Goal: Task Accomplishment & Management: Use online tool/utility

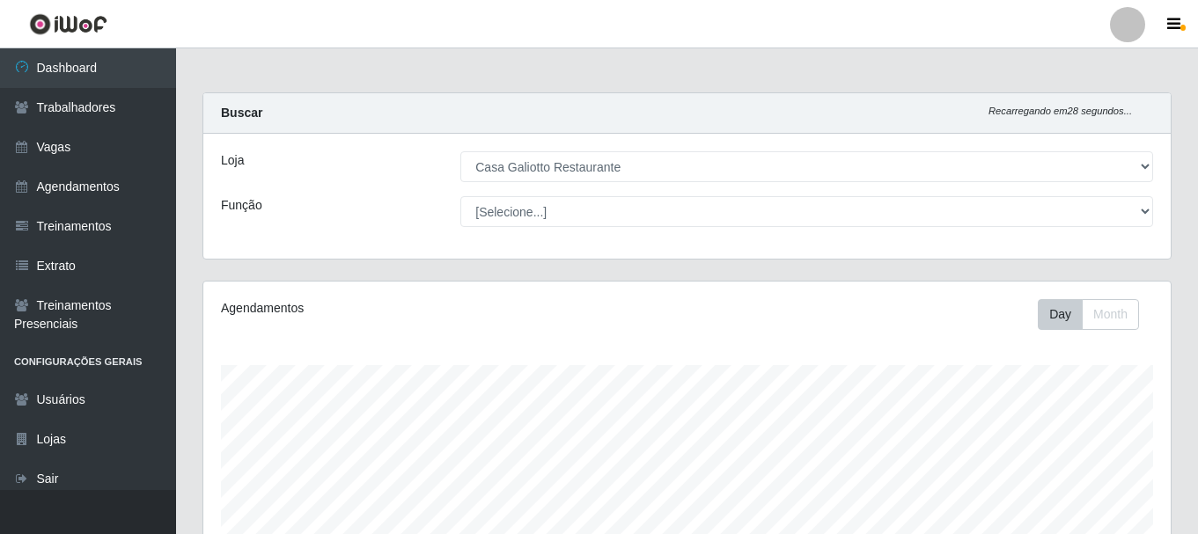
select select "279"
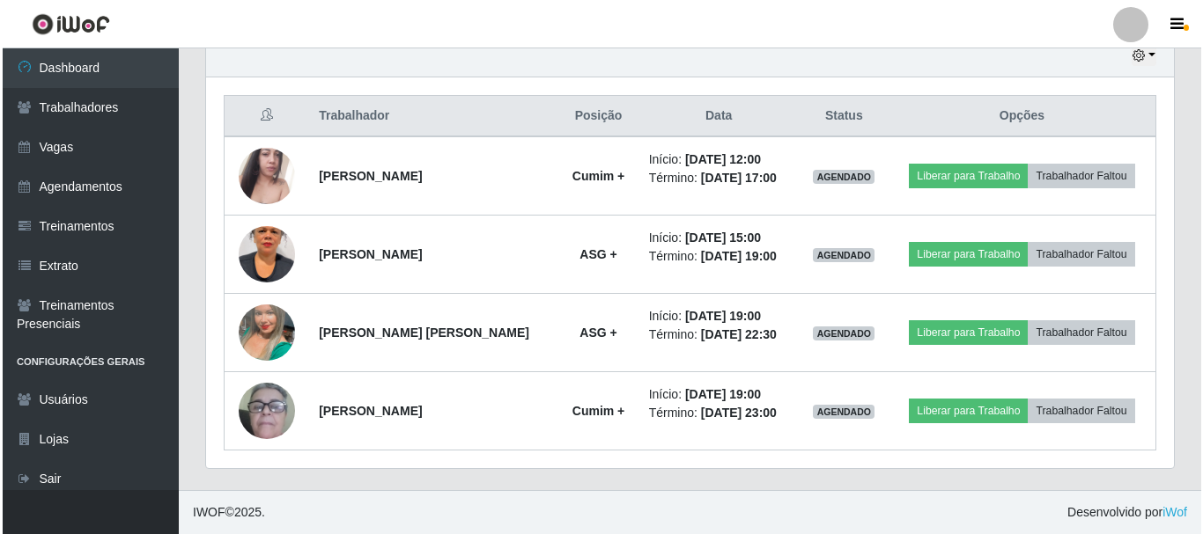
scroll to position [365, 968]
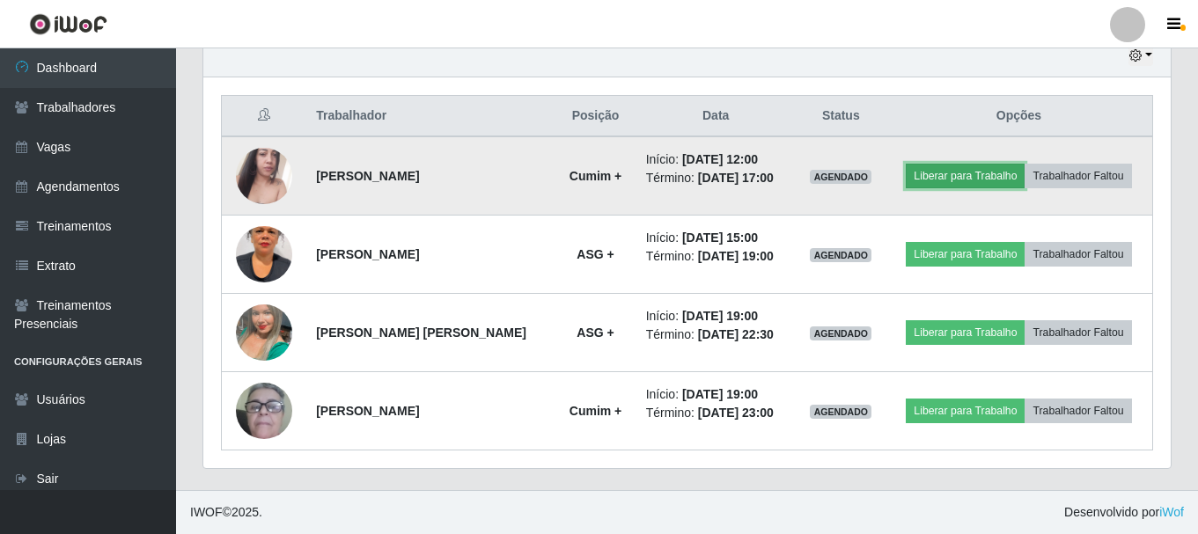
click at [955, 166] on button "Liberar para Trabalho" at bounding box center [965, 176] width 119 height 25
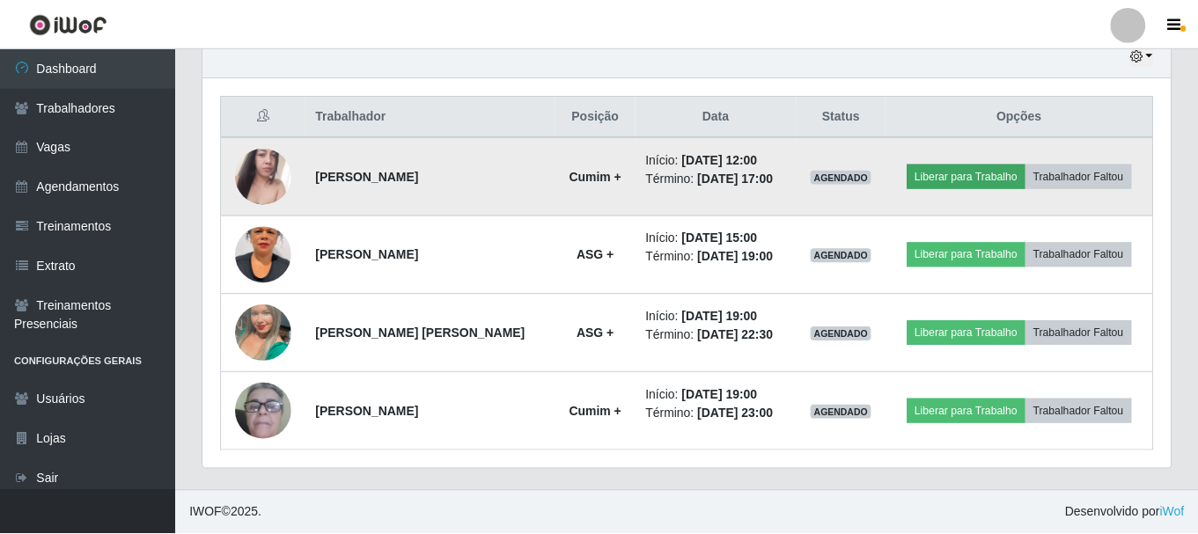
scroll to position [365, 959]
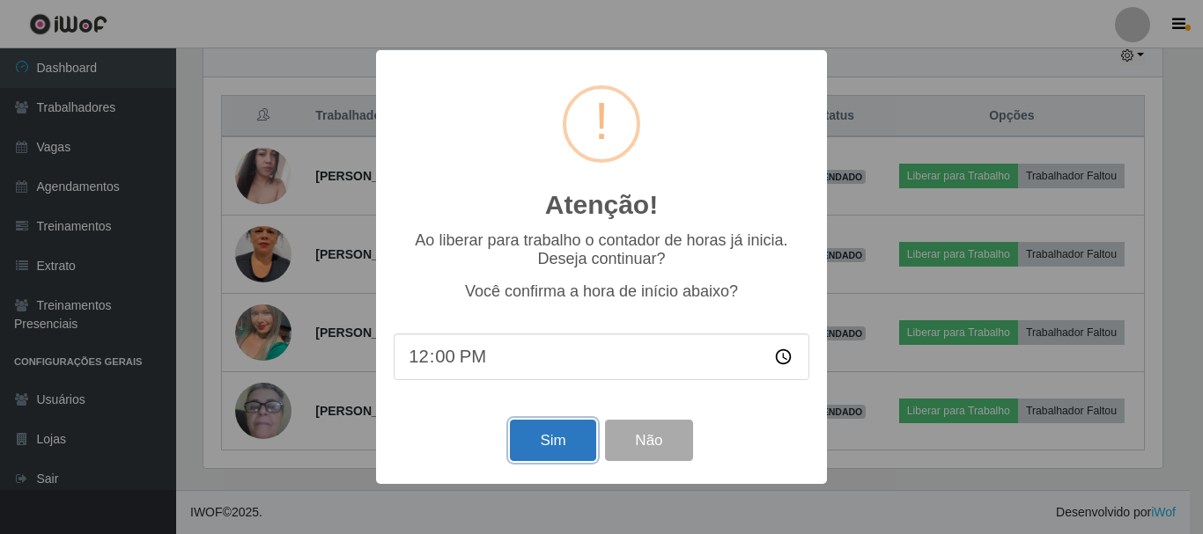
click at [554, 437] on button "Sim" at bounding box center [552, 440] width 85 height 41
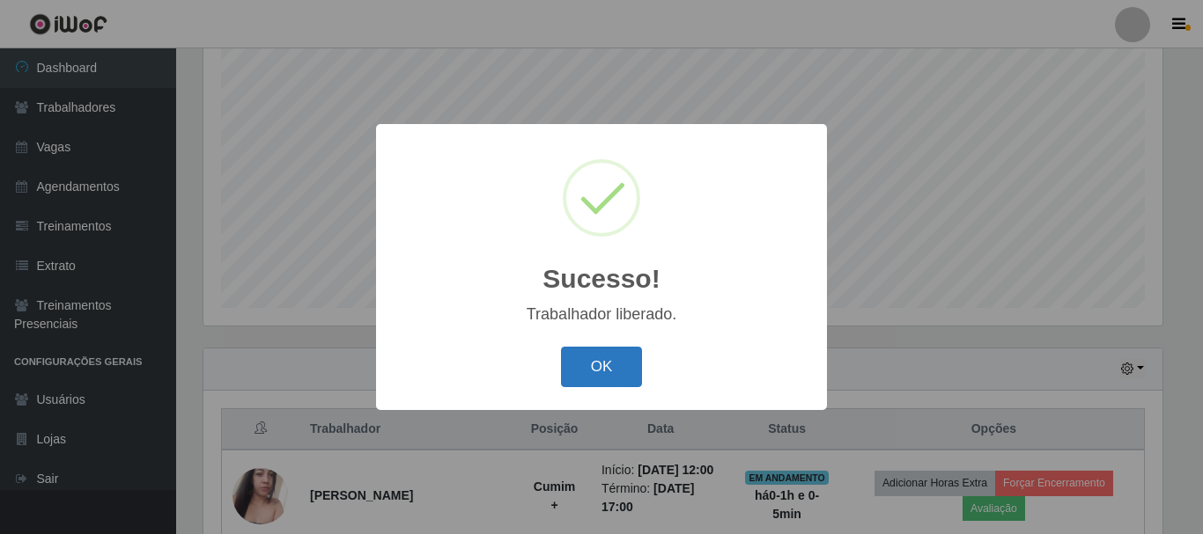
click at [599, 362] on button "OK" at bounding box center [602, 367] width 82 height 41
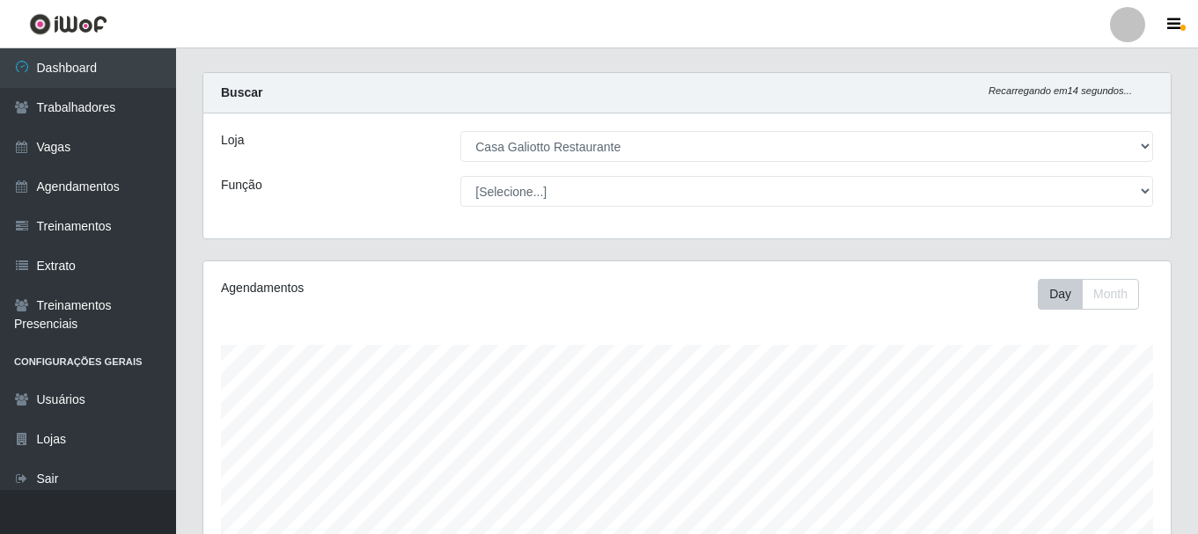
scroll to position [0, 0]
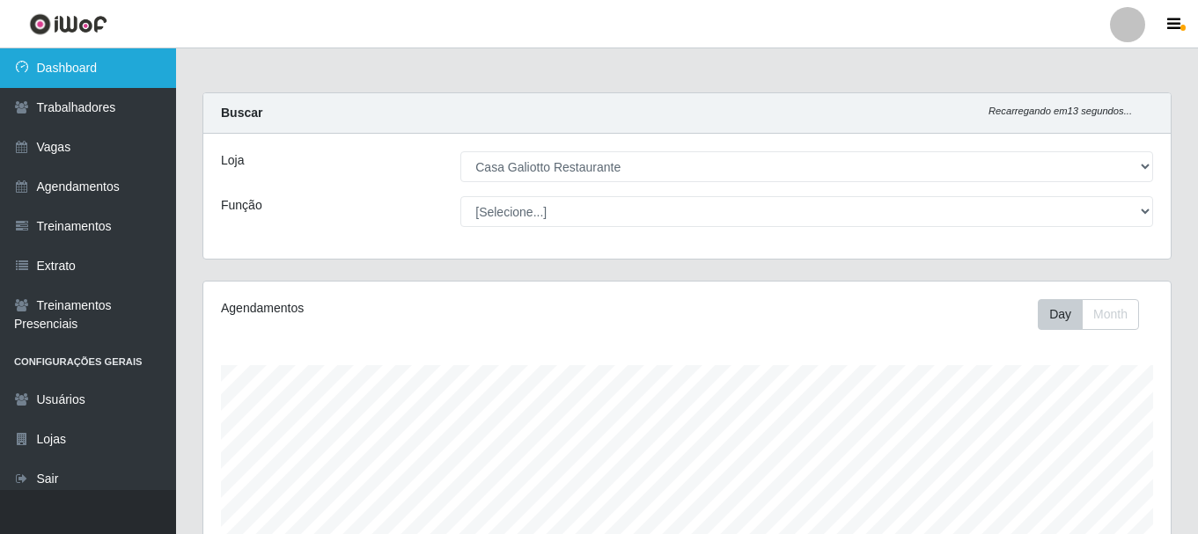
click at [86, 70] on link "Dashboard" at bounding box center [88, 68] width 176 height 40
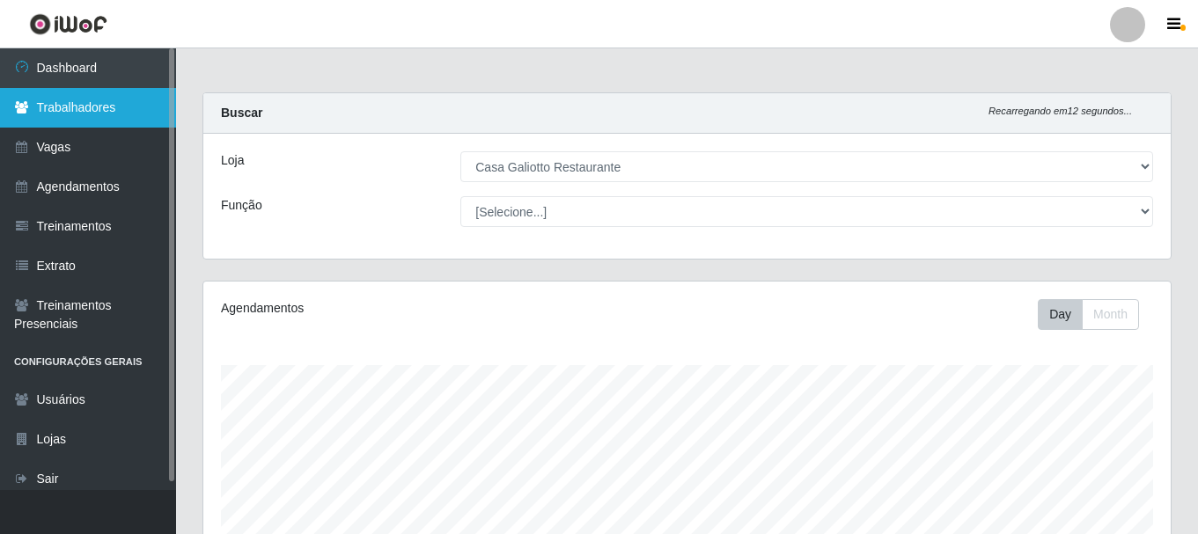
click at [87, 107] on link "Trabalhadores" at bounding box center [88, 108] width 176 height 40
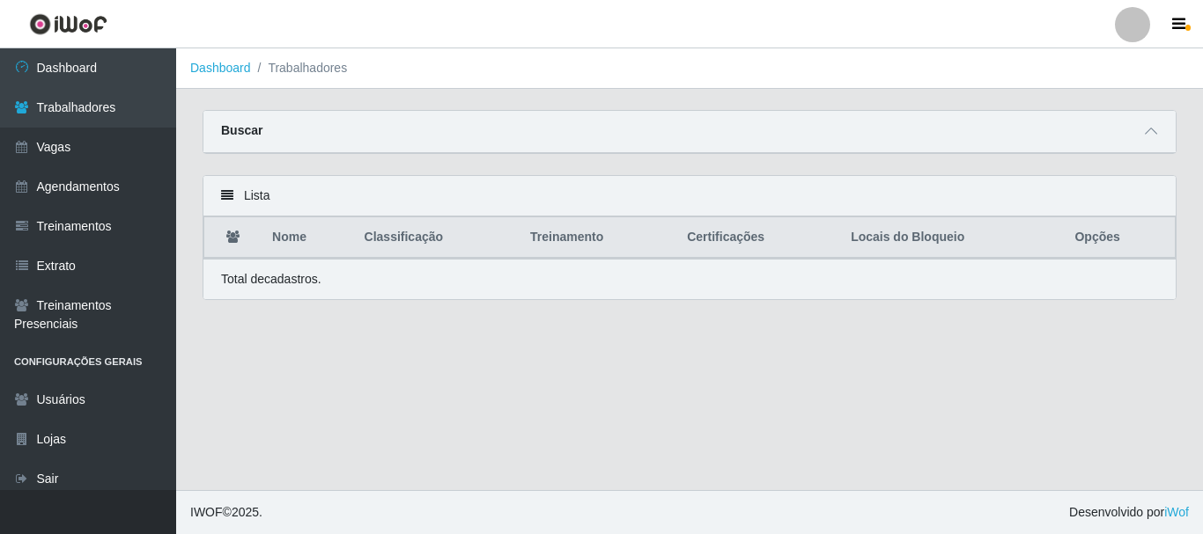
click at [309, 72] on li "Trabalhadores" at bounding box center [299, 68] width 97 height 18
click at [217, 66] on link "Dashboard" at bounding box center [220, 68] width 61 height 14
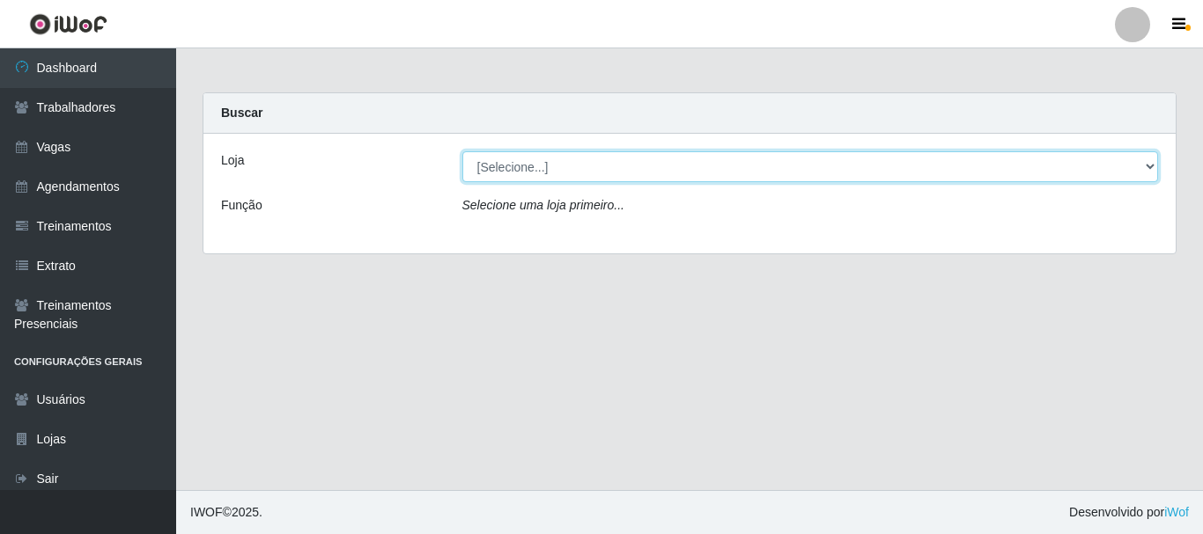
drag, startPoint x: 542, startPoint y: 151, endPoint x: 534, endPoint y: 167, distance: 17.7
click at [542, 151] on select "[Selecione...] [GEOGRAPHIC_DATA]" at bounding box center [810, 166] width 697 height 31
select select "279"
click at [462, 151] on select "[Selecione...] [GEOGRAPHIC_DATA]" at bounding box center [810, 166] width 697 height 31
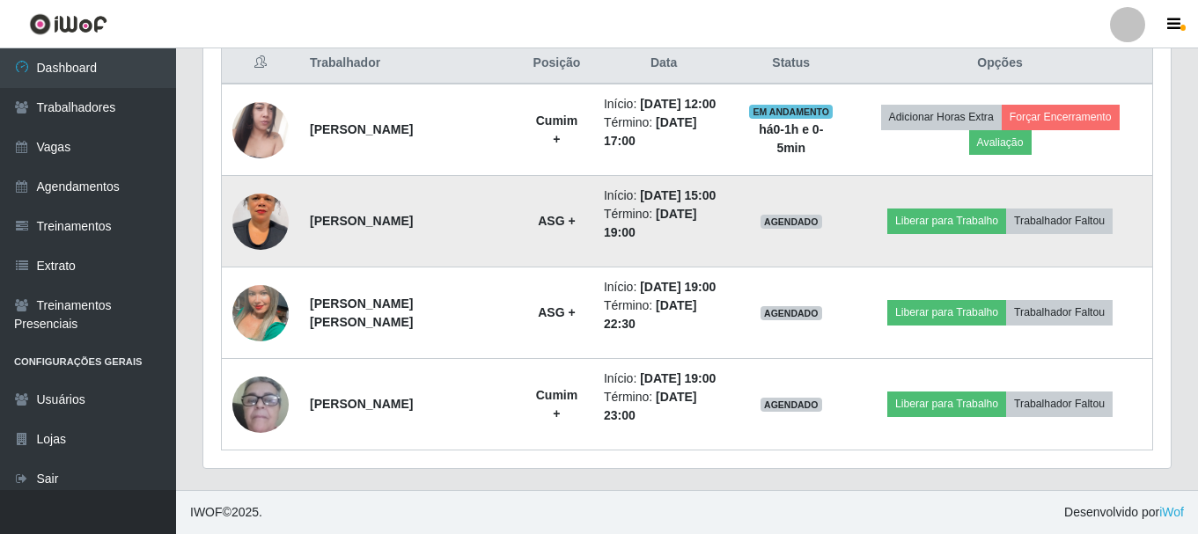
scroll to position [512, 0]
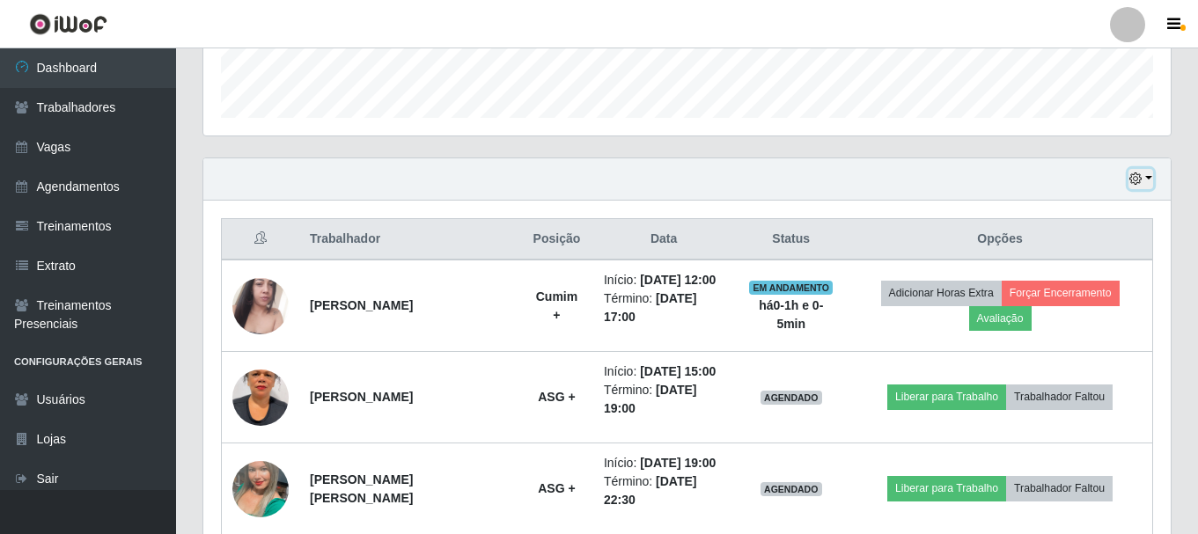
click at [1133, 181] on icon "button" at bounding box center [1136, 179] width 12 height 12
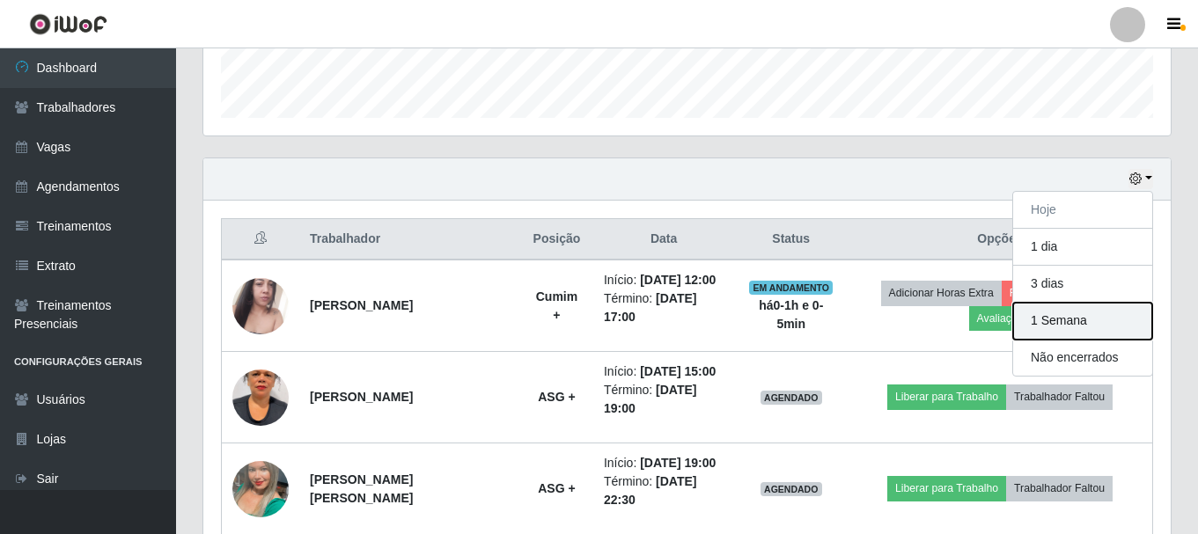
click at [1065, 330] on button "1 Semana" at bounding box center [1083, 321] width 139 height 37
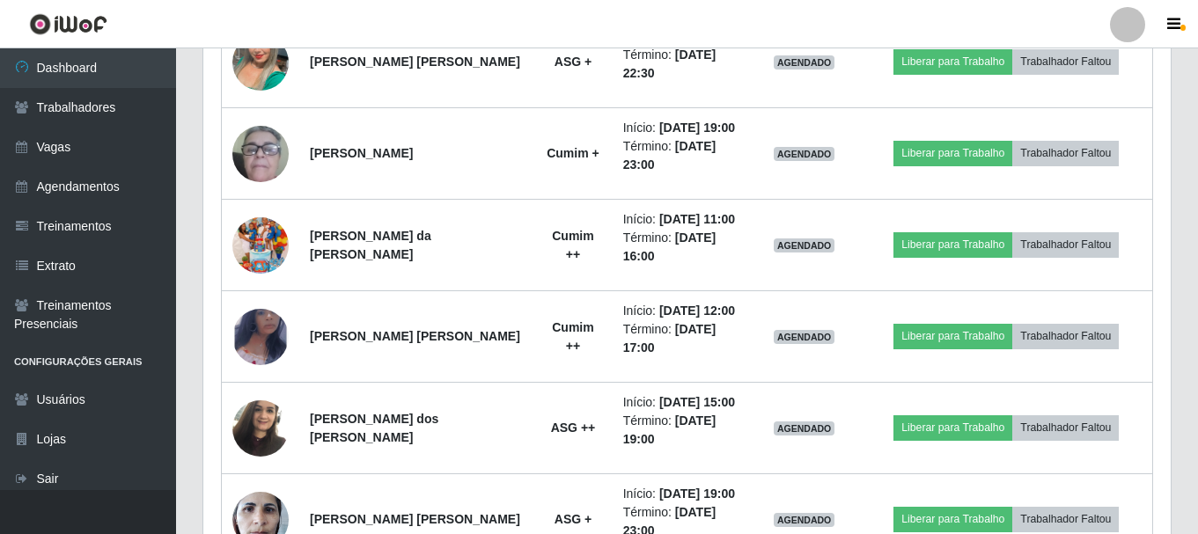
scroll to position [969, 0]
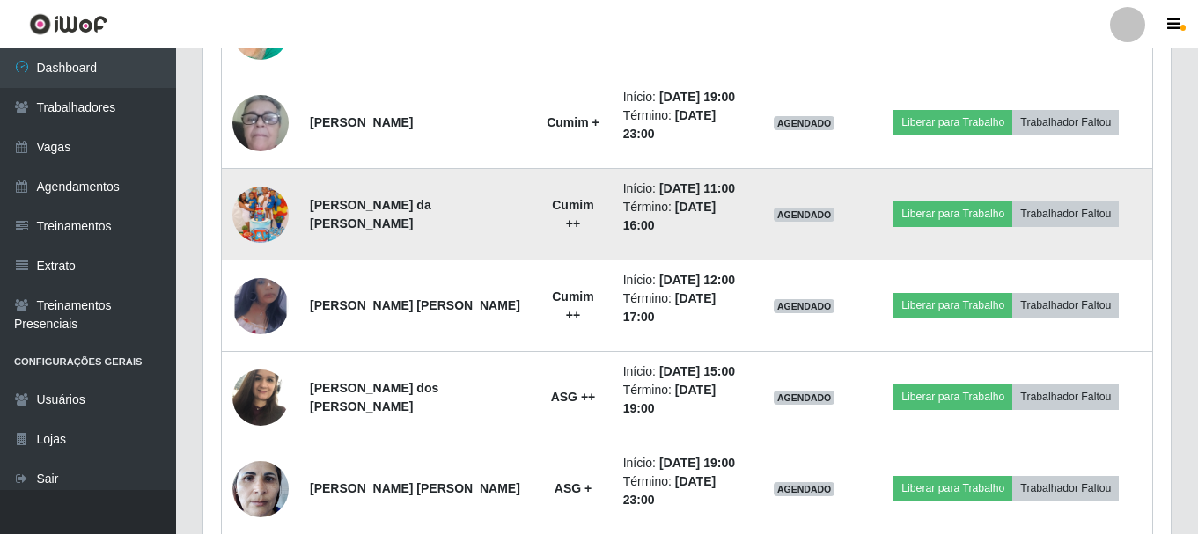
click at [260, 224] on img at bounding box center [260, 215] width 56 height 100
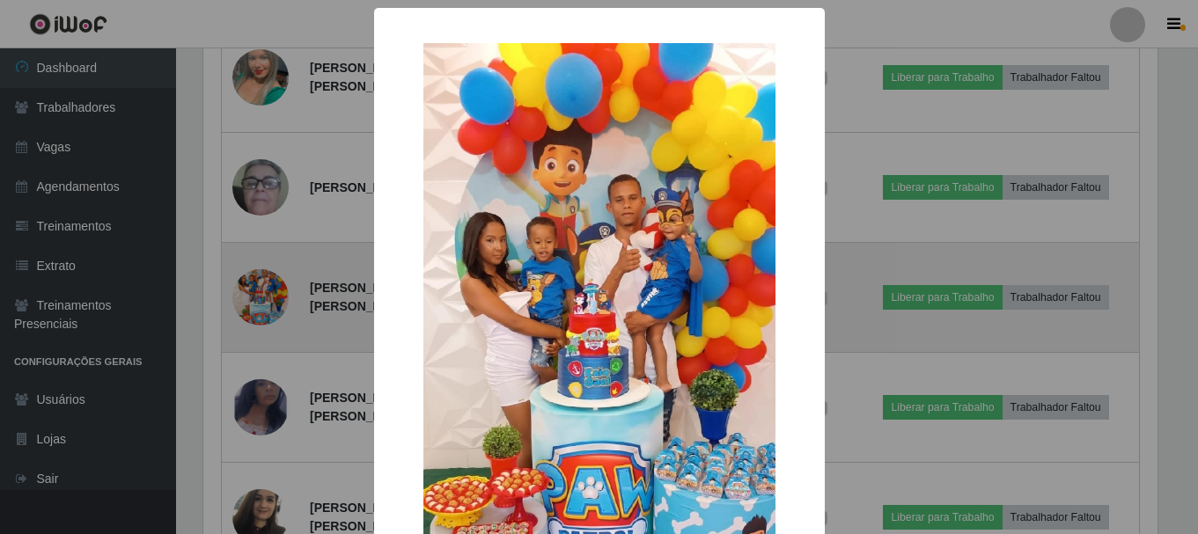
scroll to position [365, 959]
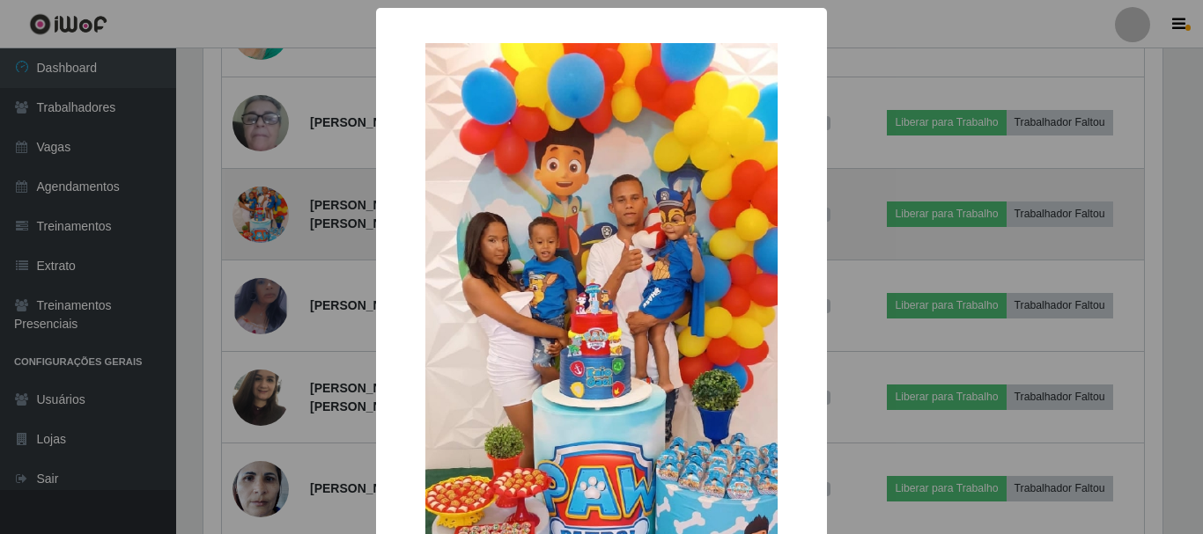
click at [260, 224] on div "× OK Cancel" at bounding box center [601, 267] width 1203 height 534
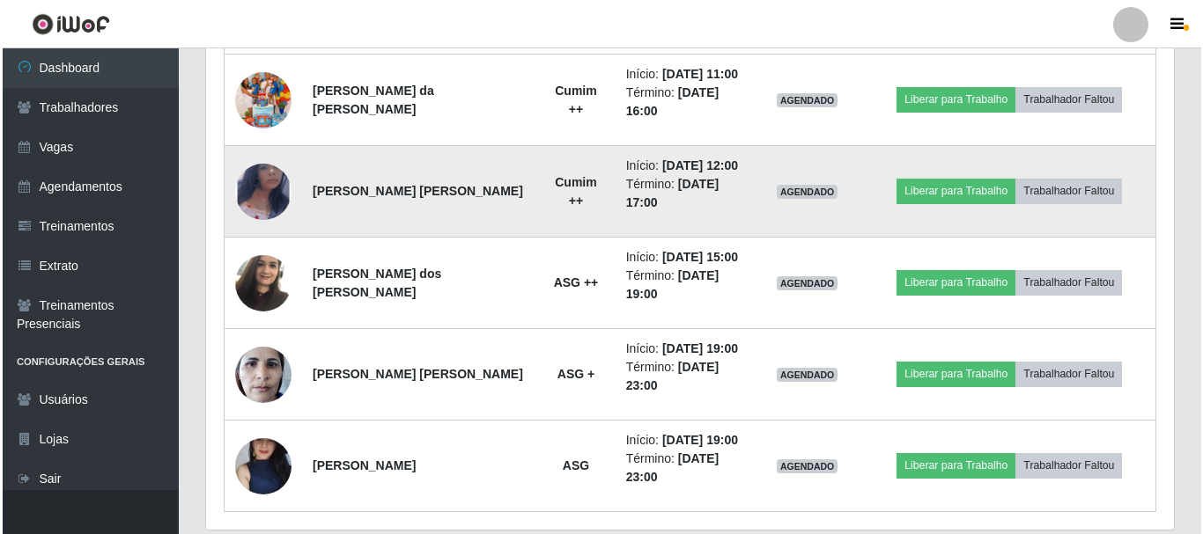
scroll to position [1146, 0]
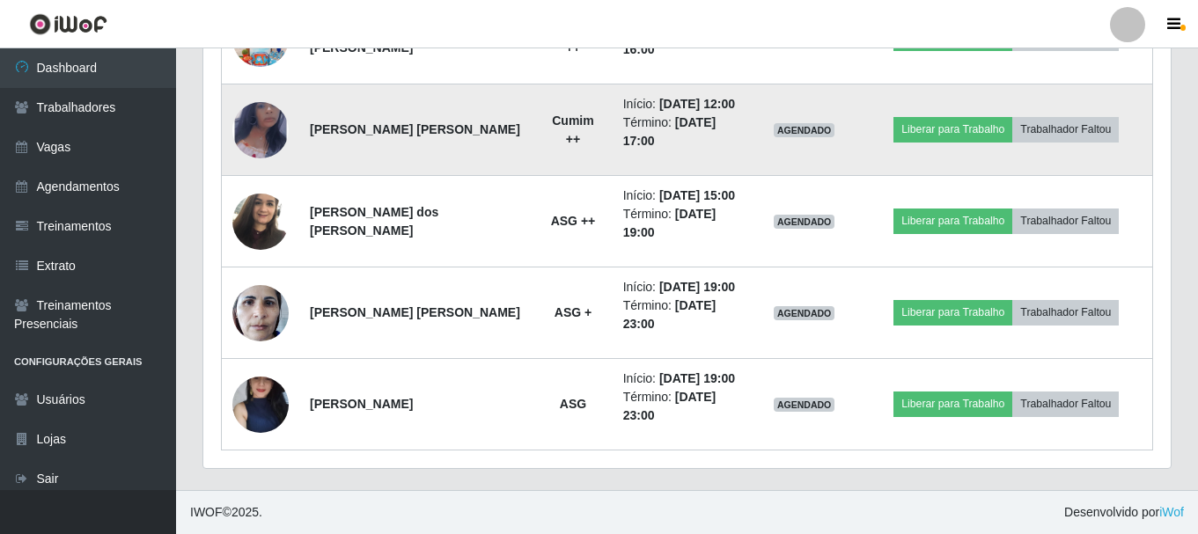
click at [263, 141] on img at bounding box center [260, 130] width 56 height 92
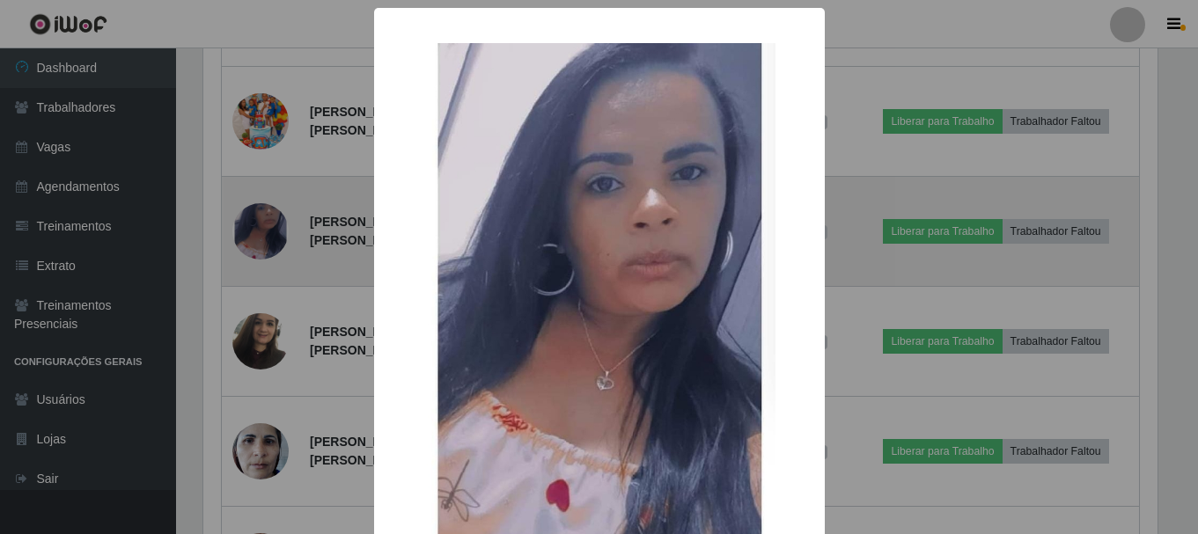
scroll to position [365, 959]
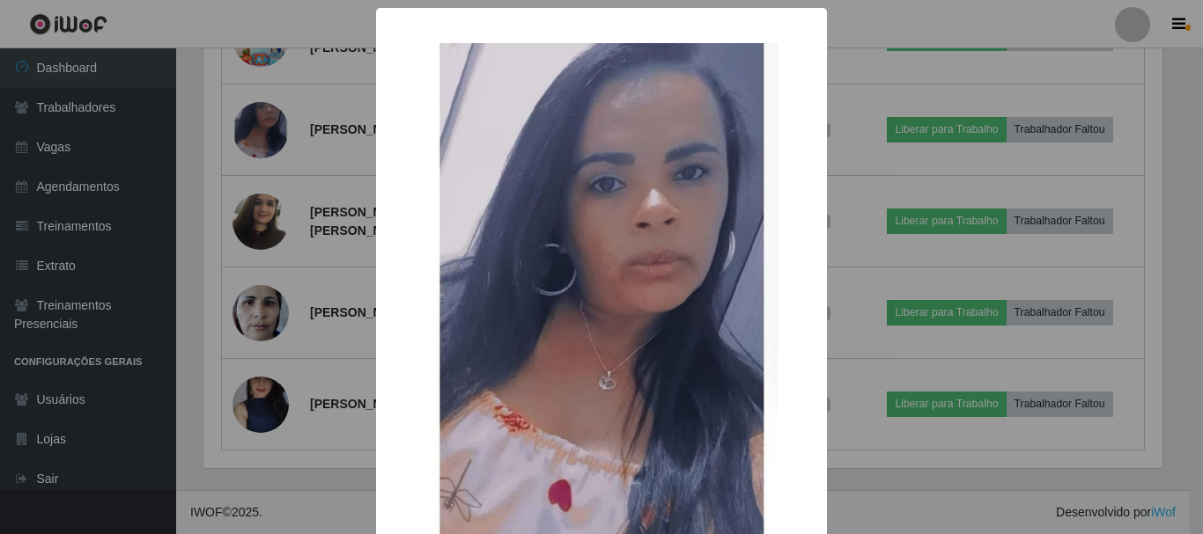
click at [313, 283] on div "× OK Cancel" at bounding box center [601, 267] width 1203 height 534
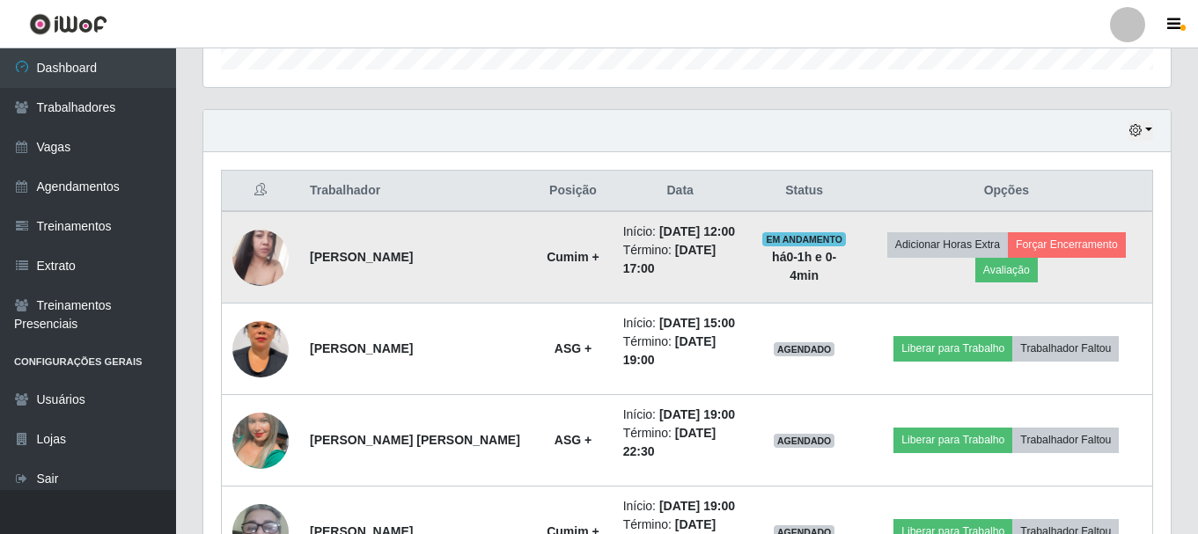
scroll to position [529, 0]
